Goal: Browse casually

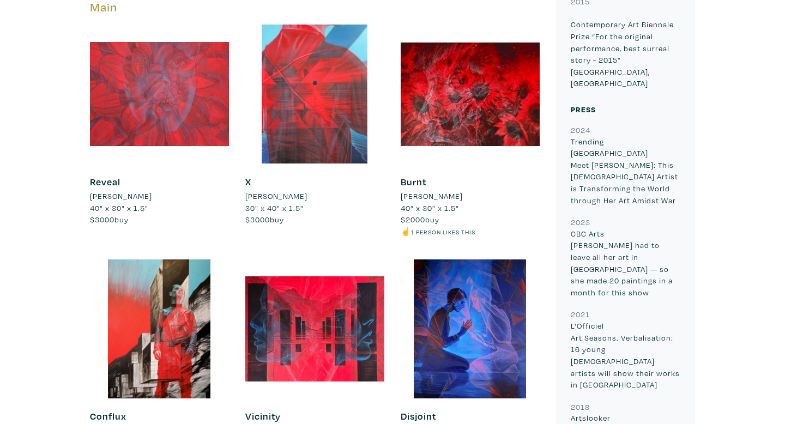
scroll to position [580, 0]
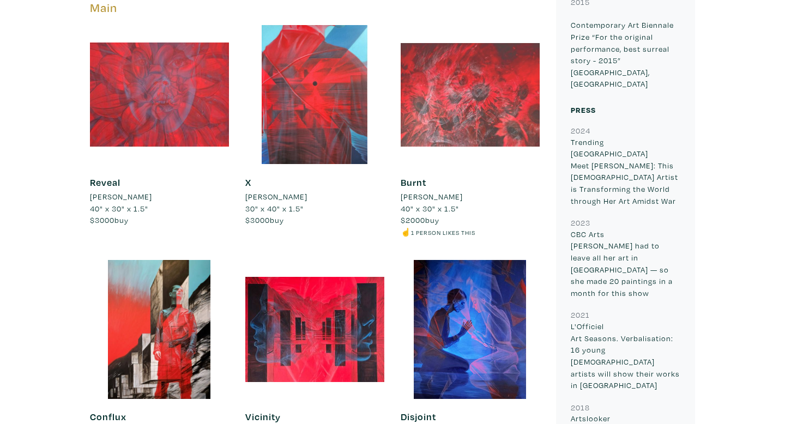
click at [483, 71] on div at bounding box center [470, 94] width 139 height 139
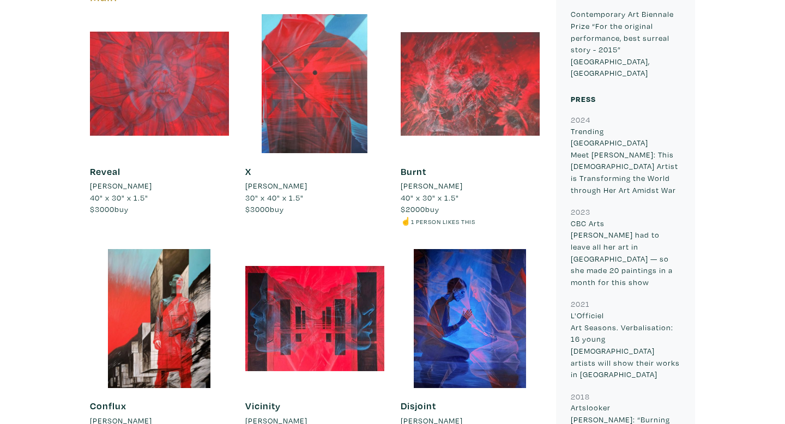
scroll to position [593, 0]
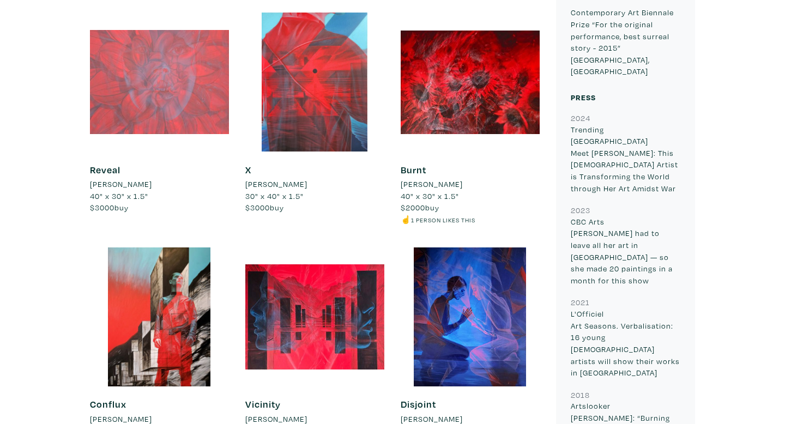
click at [193, 69] on div at bounding box center [159, 82] width 139 height 139
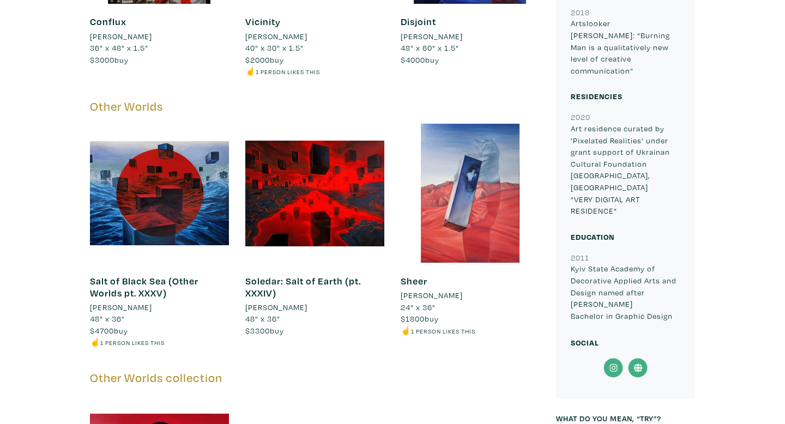
scroll to position [1004, 0]
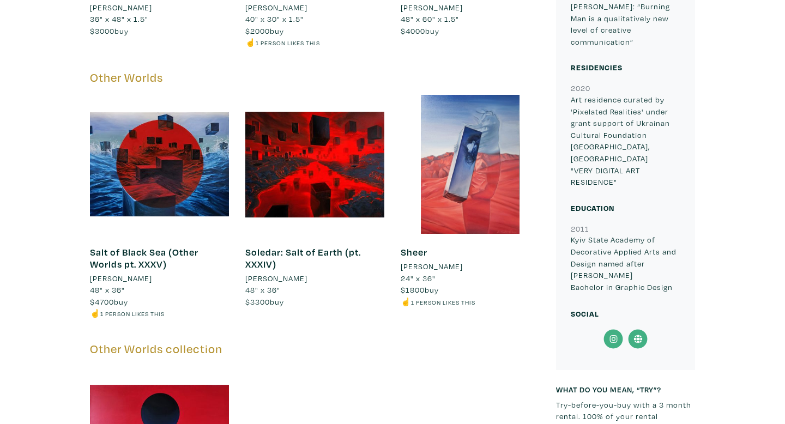
click at [469, 149] on div at bounding box center [470, 164] width 139 height 139
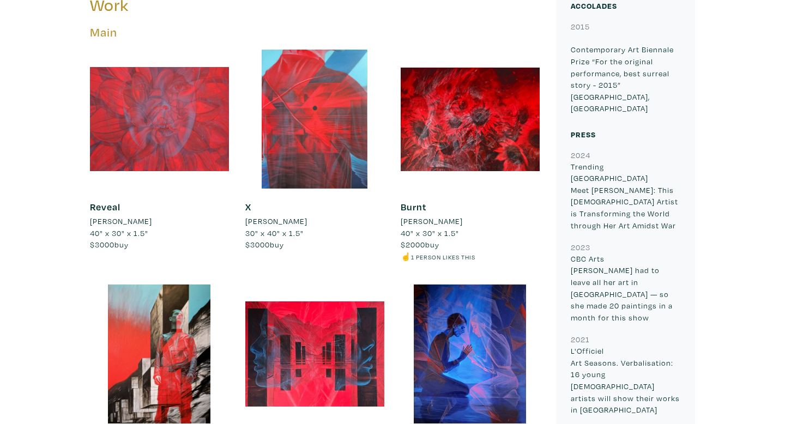
scroll to position [557, 0]
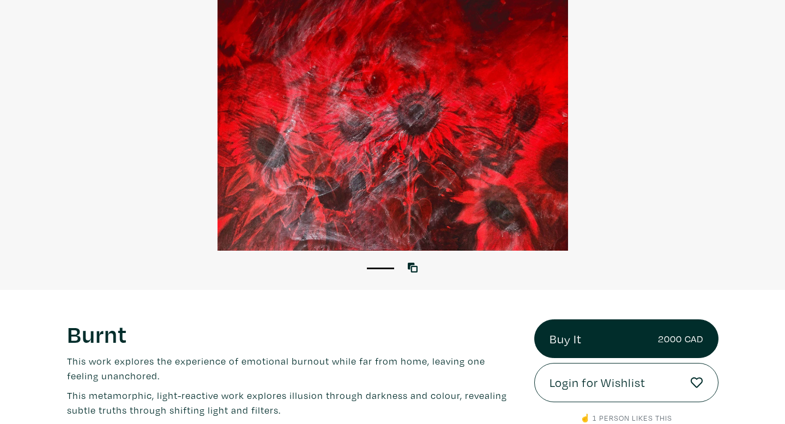
scroll to position [101, 0]
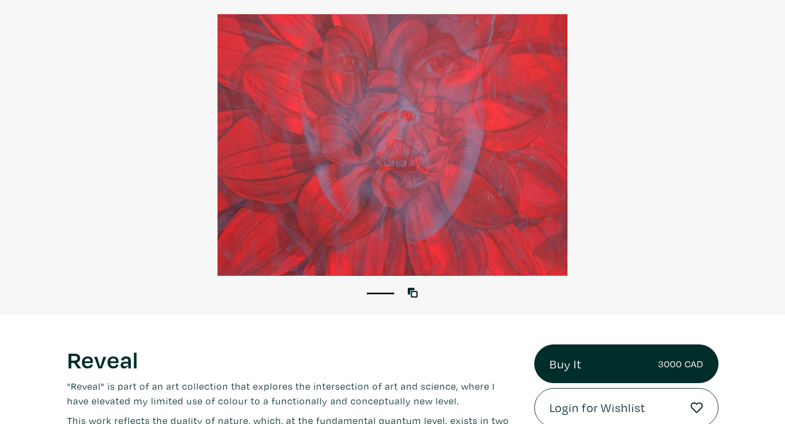
scroll to position [201, 0]
